Goal: Find specific page/section: Find specific page/section

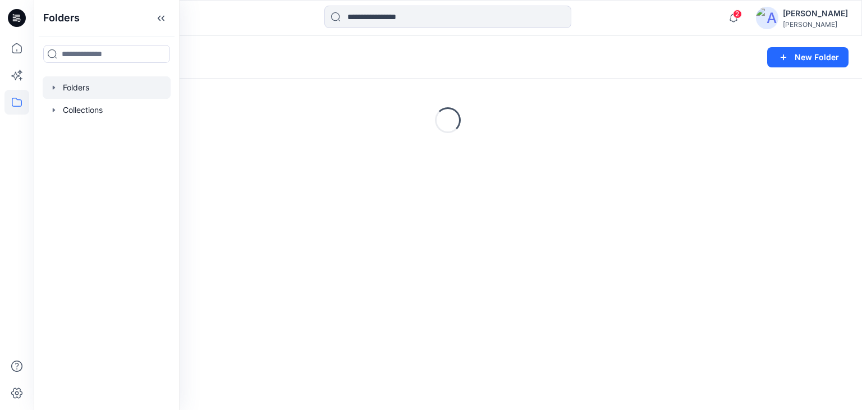
click at [231, 22] on div at bounding box center [137, 18] width 207 height 25
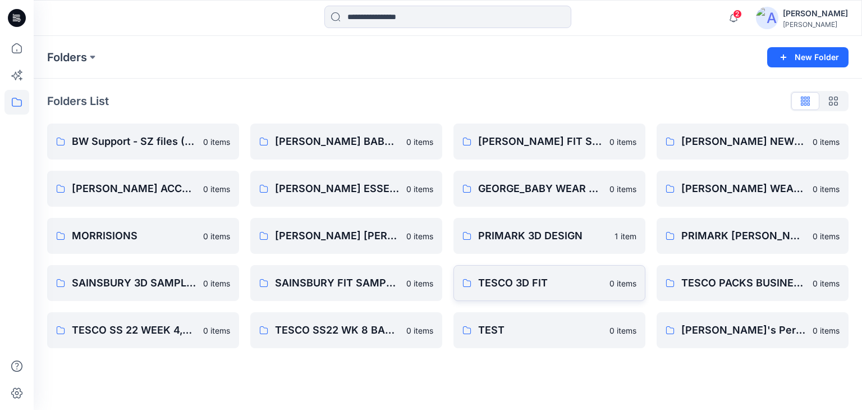
click at [531, 281] on p "TESCO 3D FIT" at bounding box center [540, 283] width 125 height 16
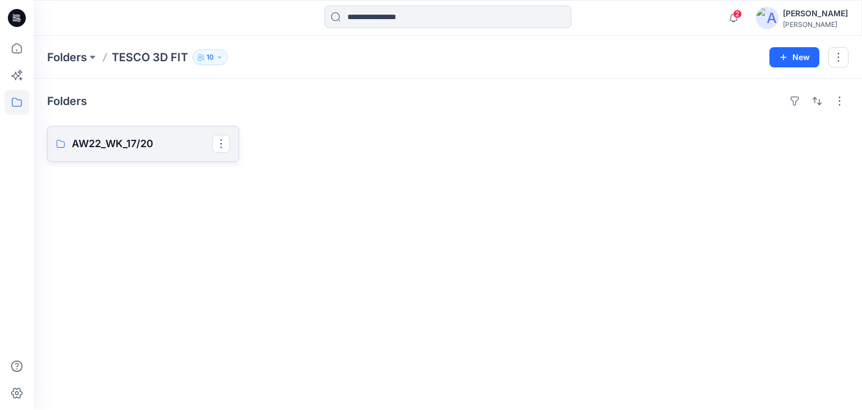
click at [112, 144] on p "AW22_WK_17/20" at bounding box center [142, 144] width 140 height 16
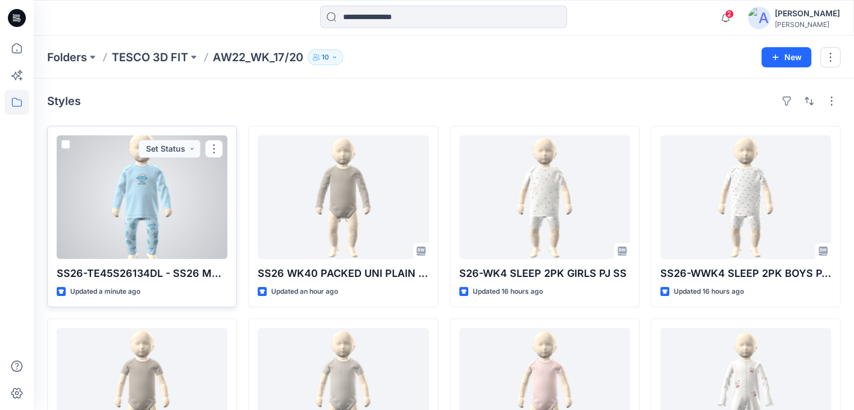
click at [157, 225] on div at bounding box center [142, 196] width 171 height 123
